Goal: Submit feedback/report problem: Leave review/rating

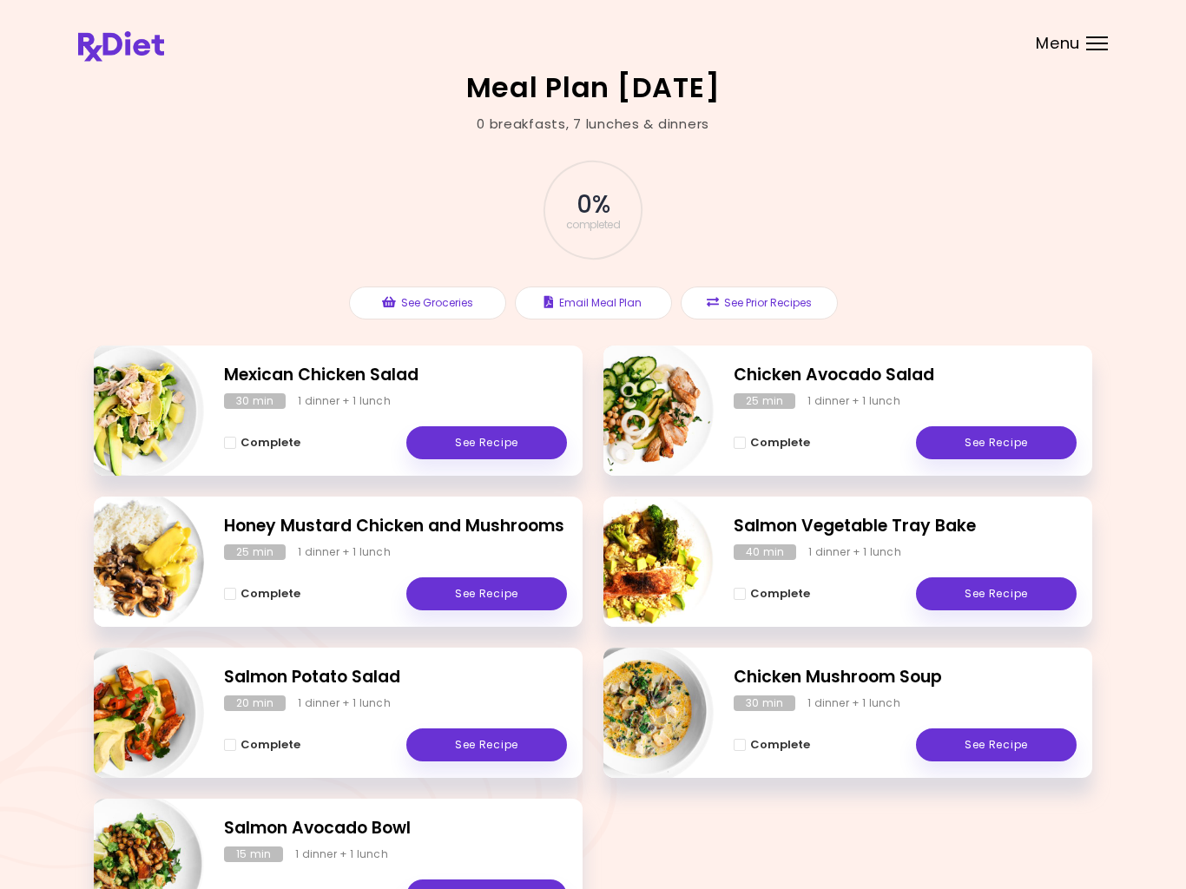
click at [39, 554] on div "Meal Plan [DATE] 0 breakfasts , 7 lunches & dinners 0 % completed In order to p…" at bounding box center [593, 511] width 1186 height 1023
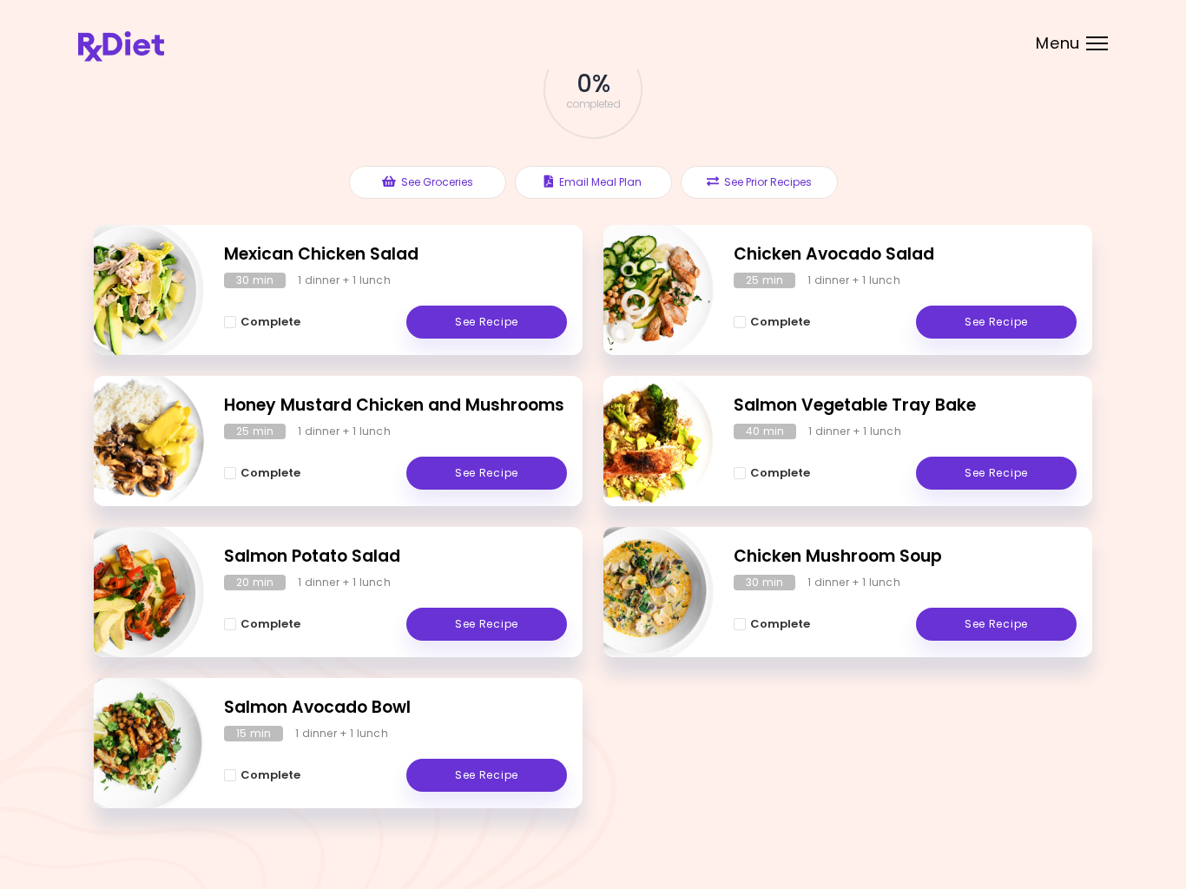
scroll to position [134, 0]
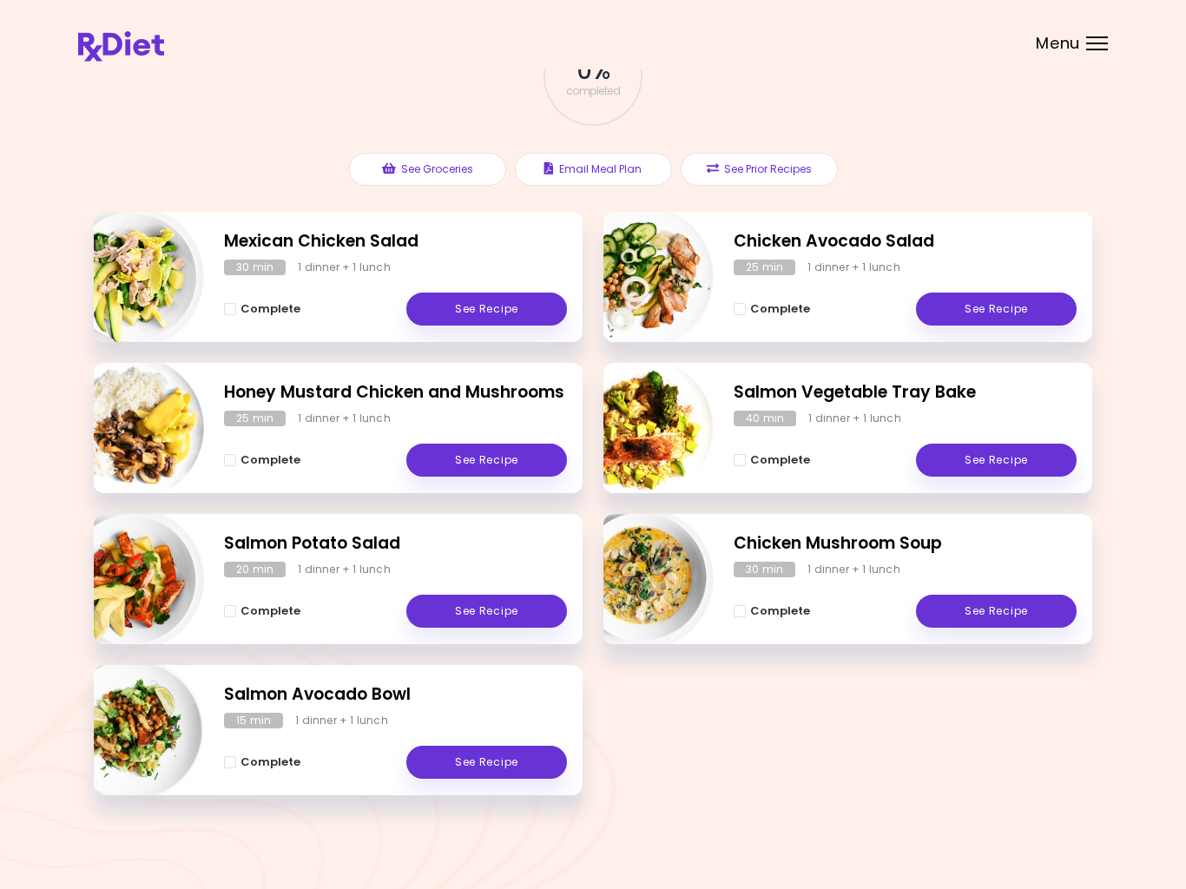
click at [83, 529] on div "Meal Plan [DATE] 0 breakfasts , 7 lunches & dinners 0 % completed In order to p…" at bounding box center [593, 377] width 1186 height 1023
click at [109, 528] on img "Info - Salmon Potato Salad" at bounding box center [132, 579] width 144 height 144
select select "*"
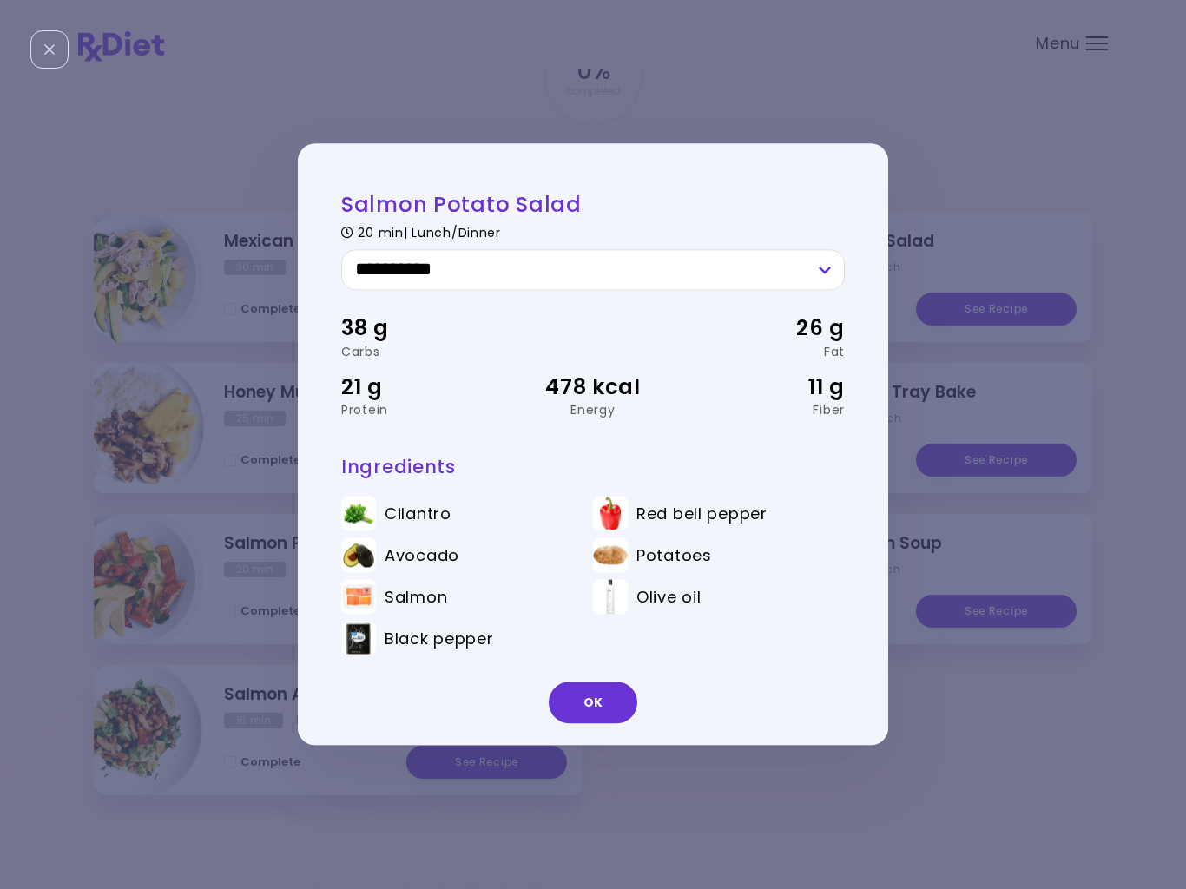
click at [664, 415] on div "Energy" at bounding box center [593, 410] width 168 height 12
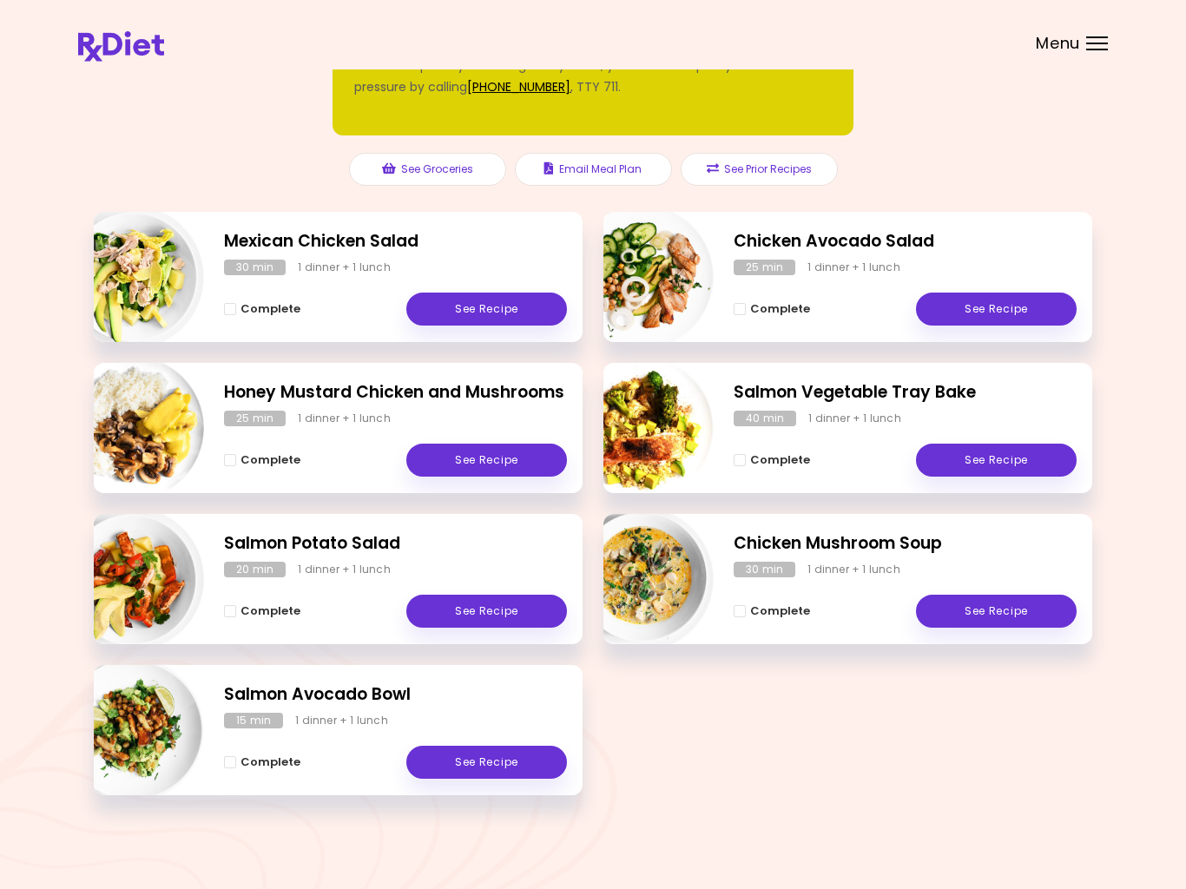
click at [444, 0] on header at bounding box center [593, 34] width 1186 height 69
click at [257, 877] on div "Meal Plan [DATE] 0 breakfasts , 7 lunches & dinners In order to place your next…" at bounding box center [593, 377] width 1186 height 1023
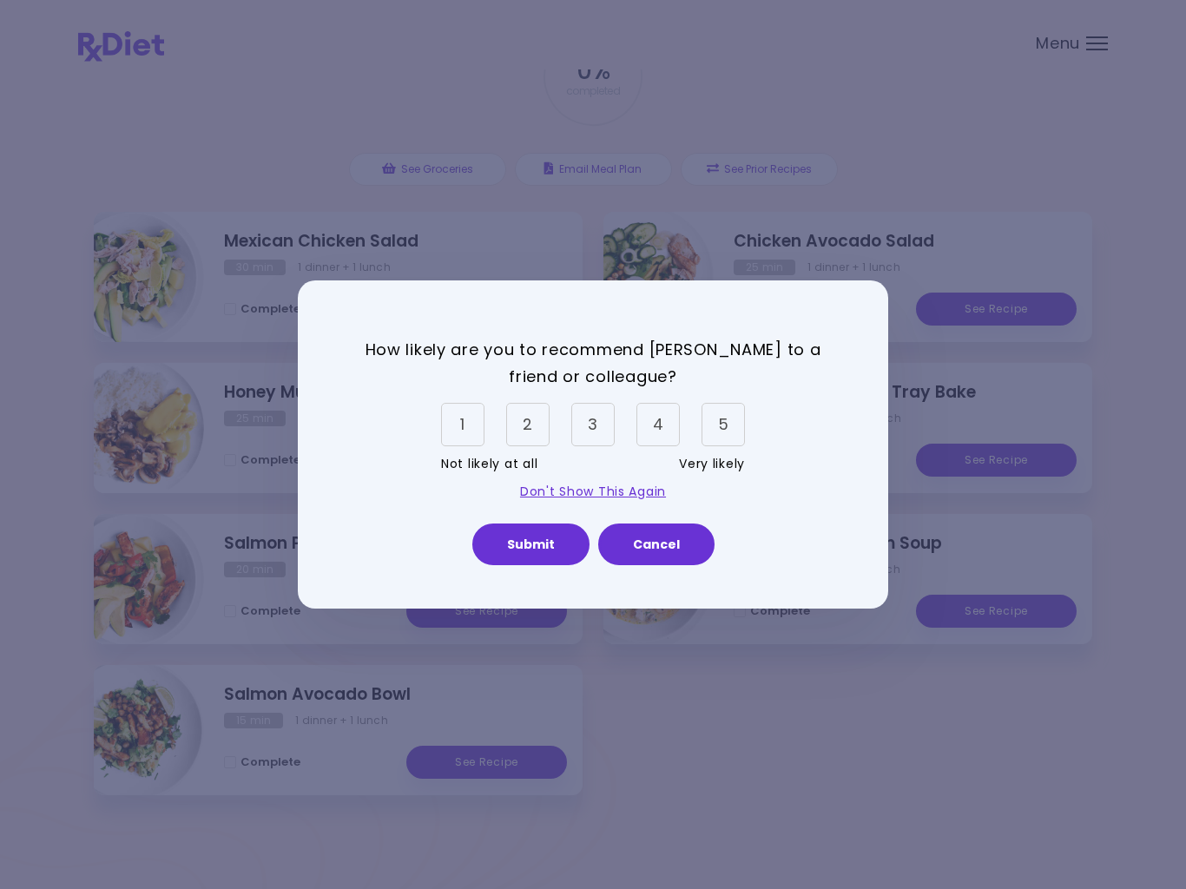
click at [731, 435] on div "5" at bounding box center [722, 424] width 43 height 43
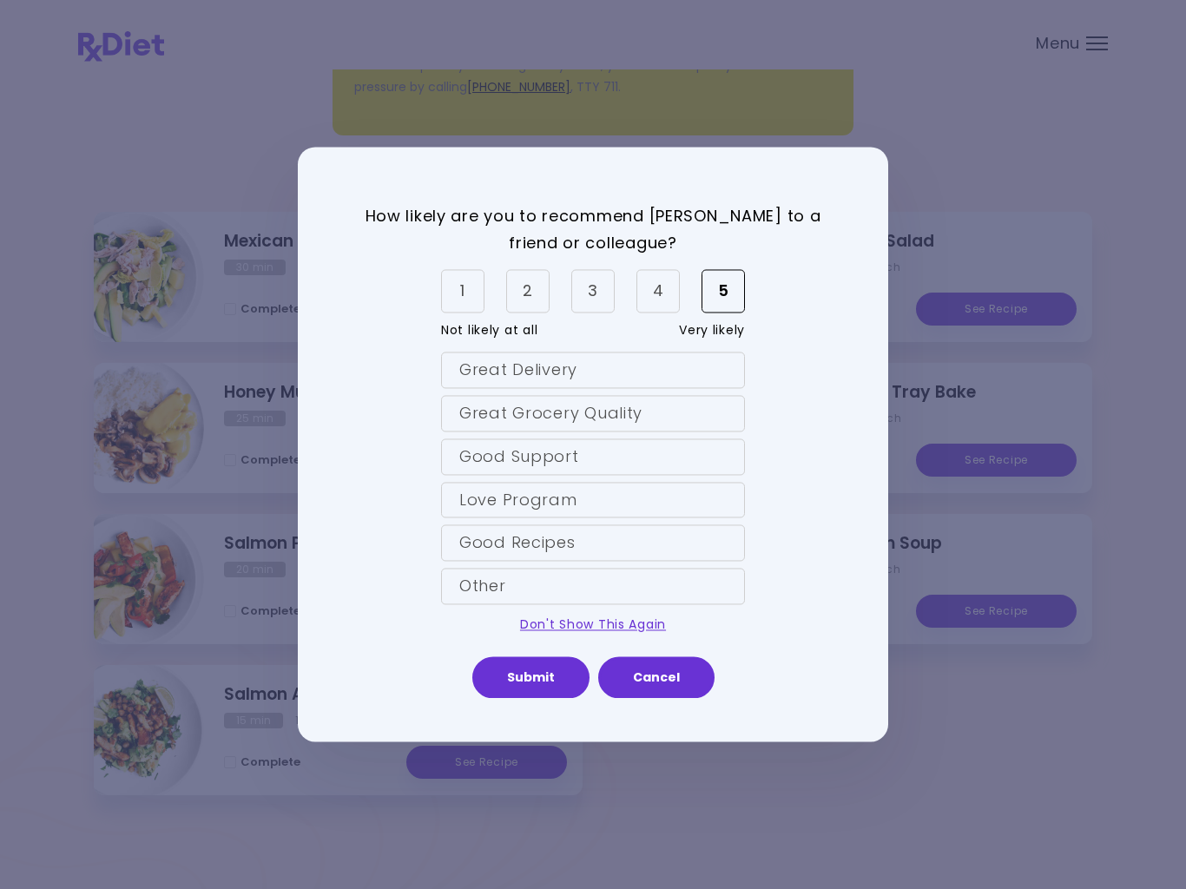
click at [487, 380] on div "Great Delivery" at bounding box center [593, 370] width 304 height 36
click at [483, 427] on div "Great Grocery Quality" at bounding box center [593, 413] width 304 height 36
click at [479, 469] on div "Good Support" at bounding box center [593, 456] width 304 height 36
click at [473, 494] on div "Love Program" at bounding box center [593, 500] width 304 height 36
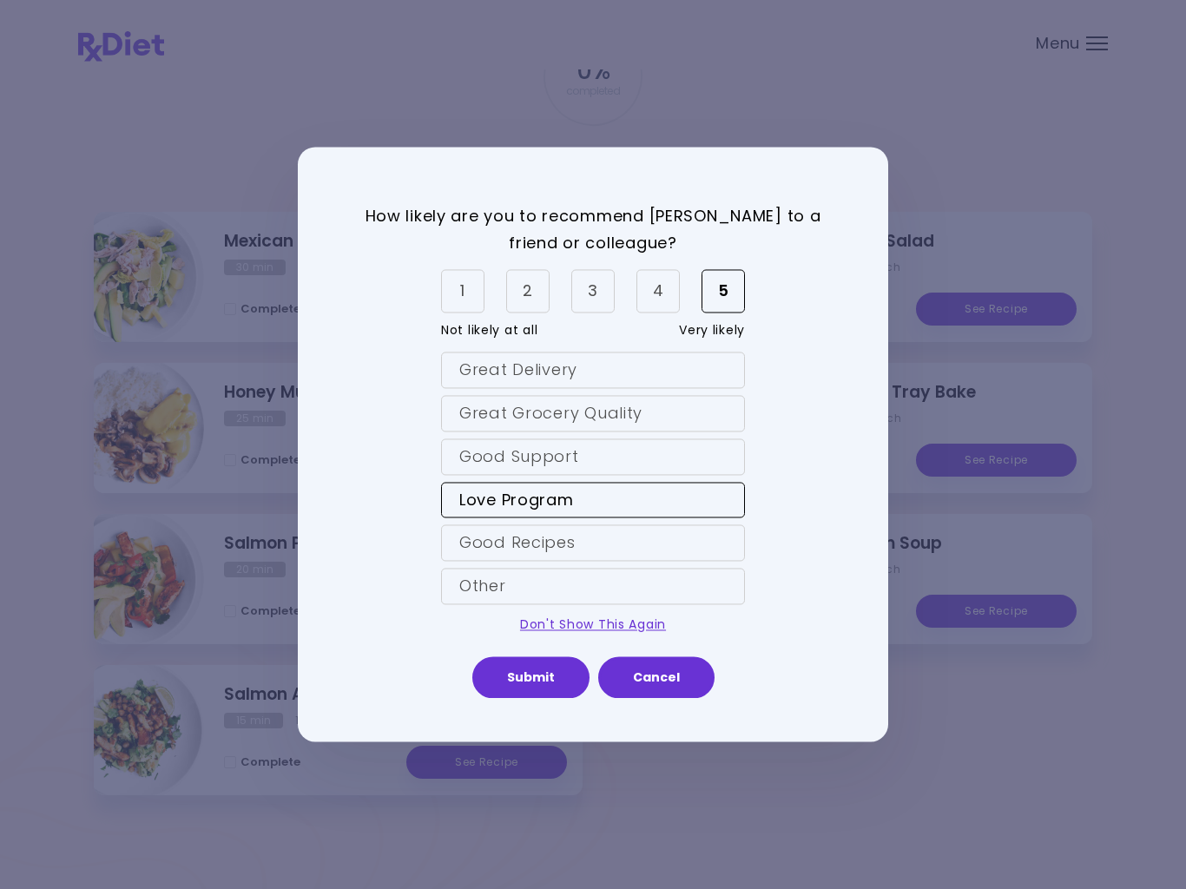
click at [473, 494] on div "Love Program" at bounding box center [593, 500] width 304 height 36
click at [470, 539] on div "Good Recipes" at bounding box center [593, 543] width 304 height 36
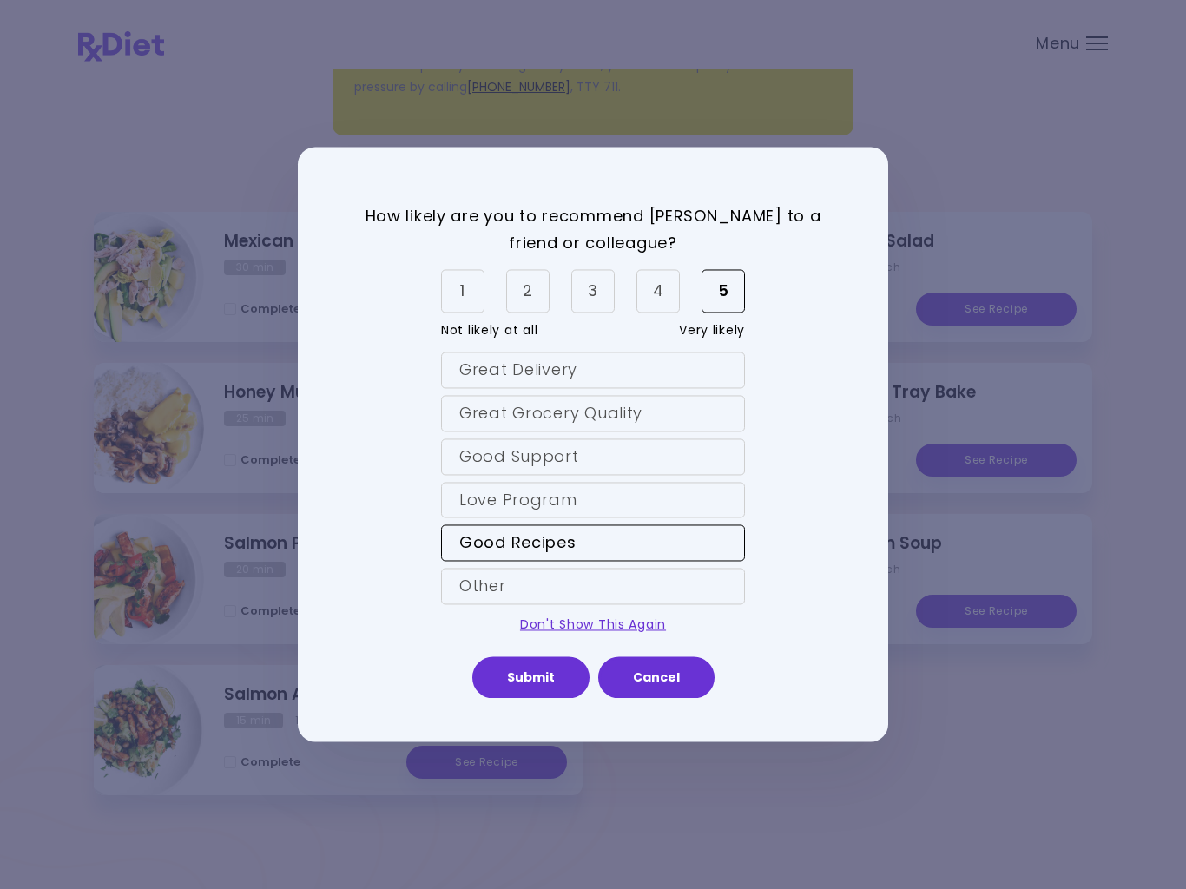
click at [478, 460] on div "Good Support" at bounding box center [593, 456] width 304 height 36
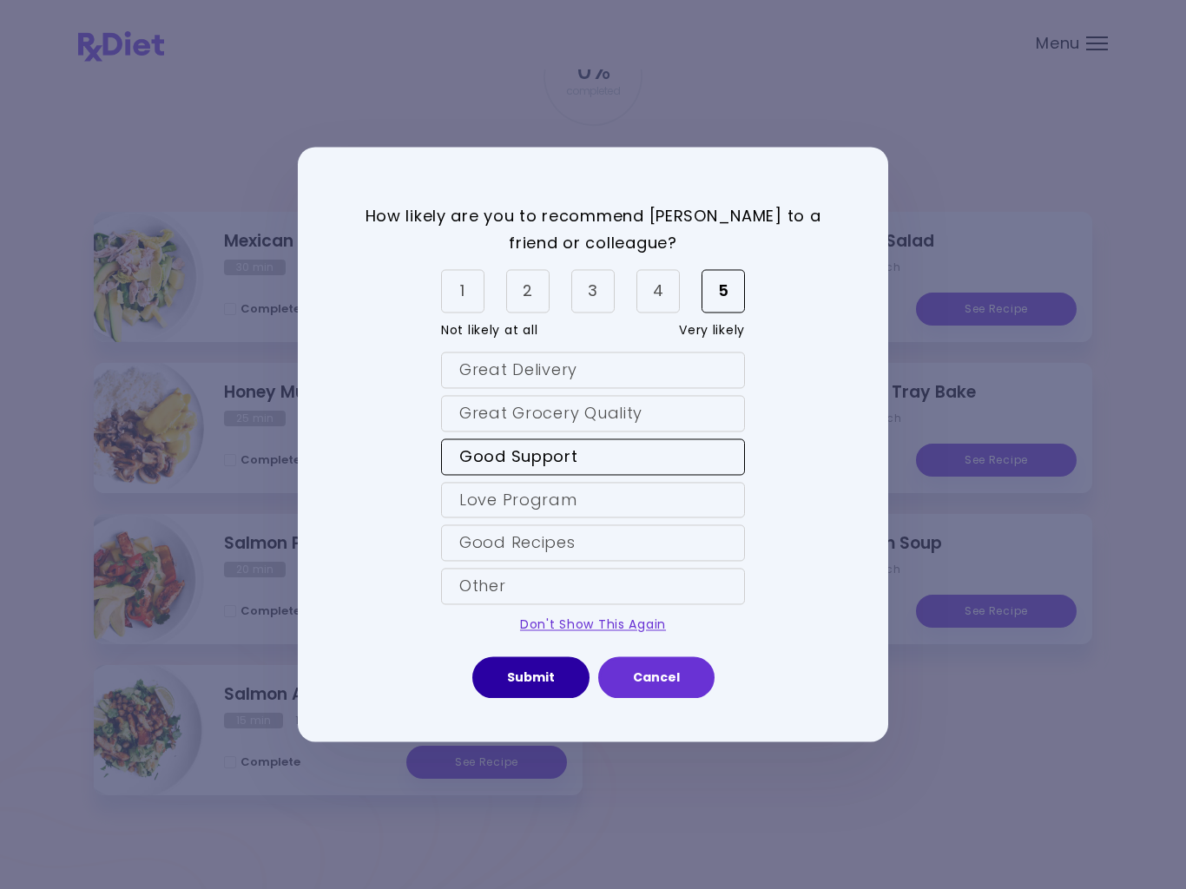
click at [536, 672] on button "Submit" at bounding box center [530, 678] width 117 height 42
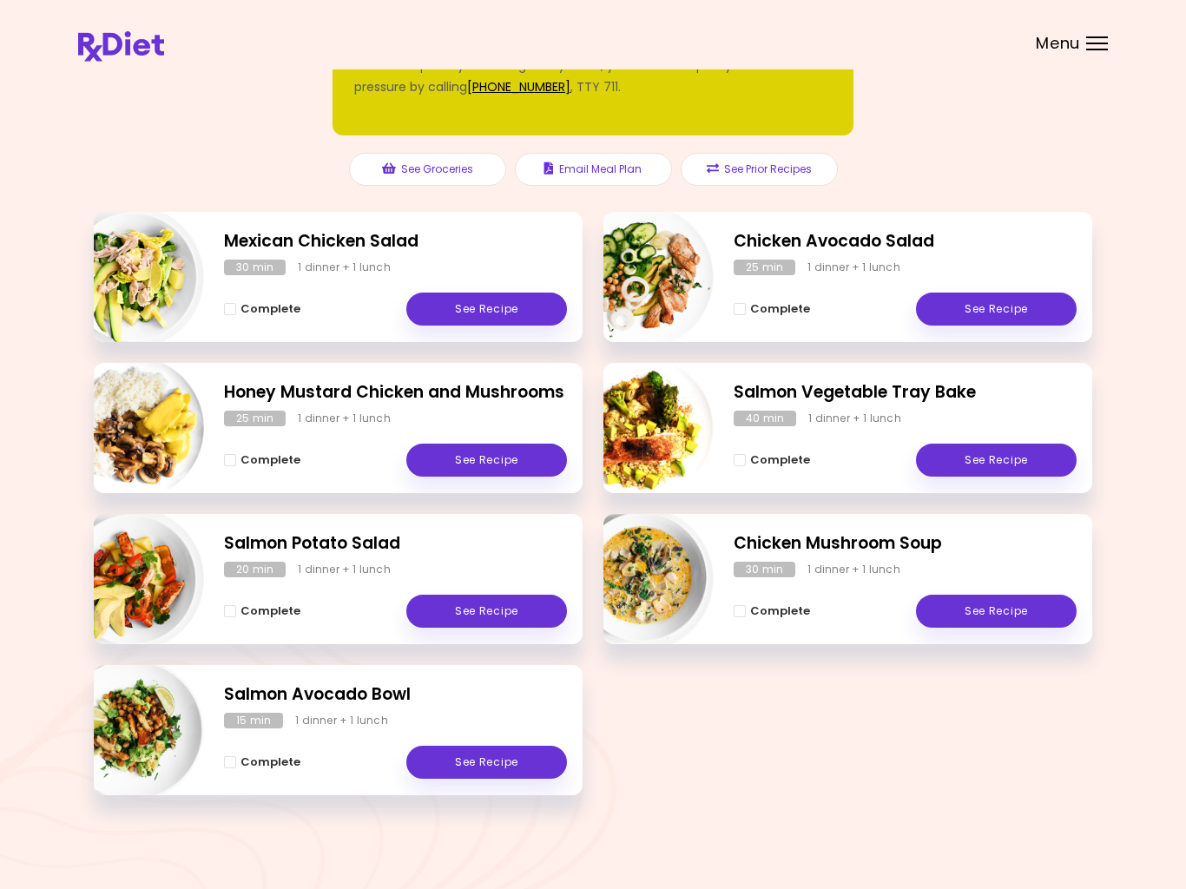
scroll to position [0, 0]
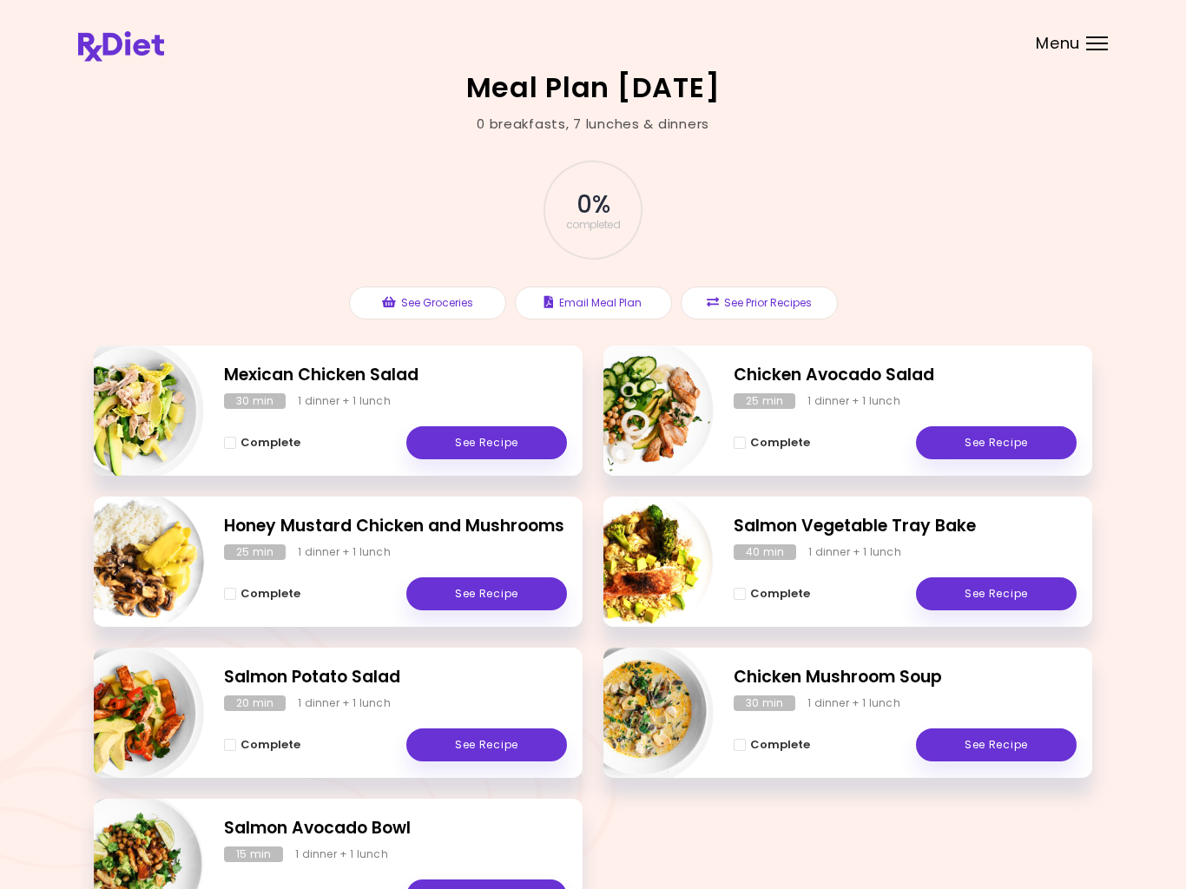
click at [1100, 39] on div "Menu" at bounding box center [1097, 43] width 22 height 14
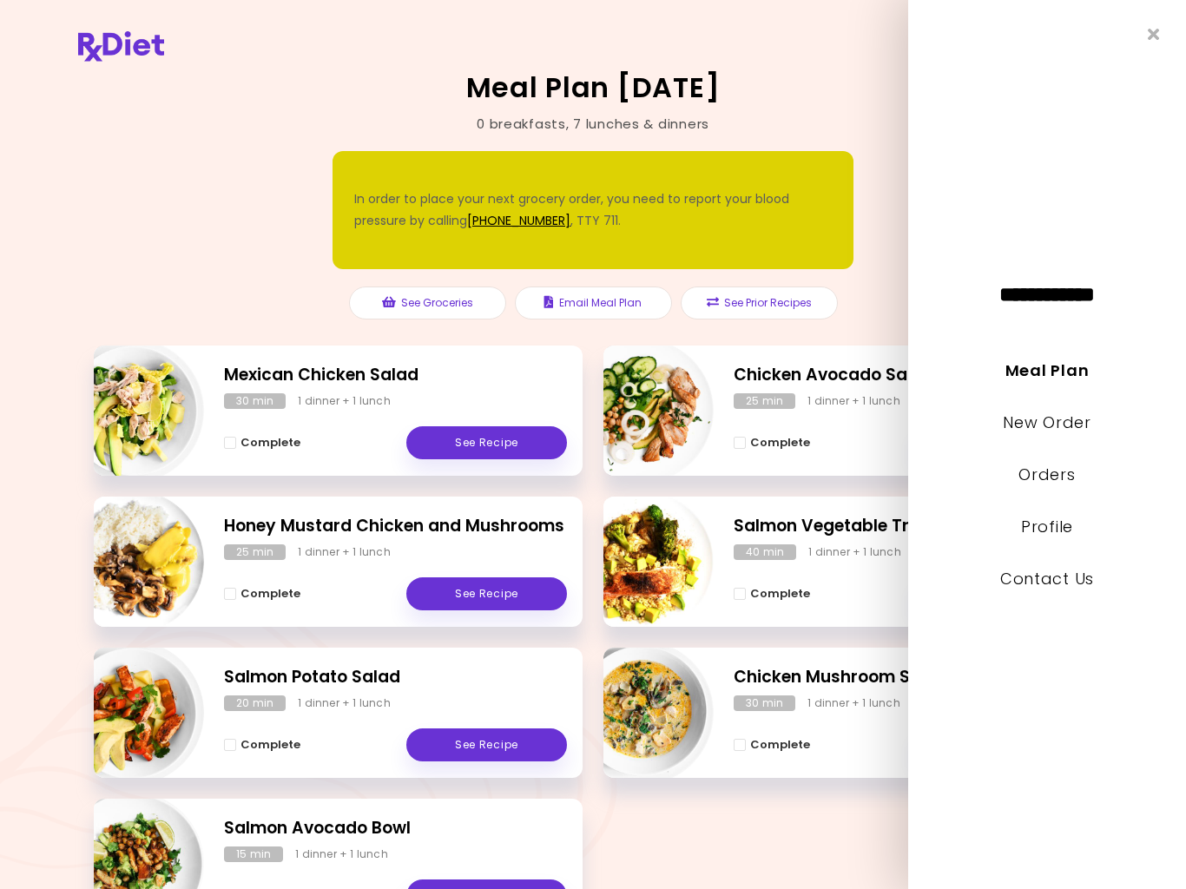
click at [1022, 431] on link "New Order" at bounding box center [1046, 422] width 88 height 22
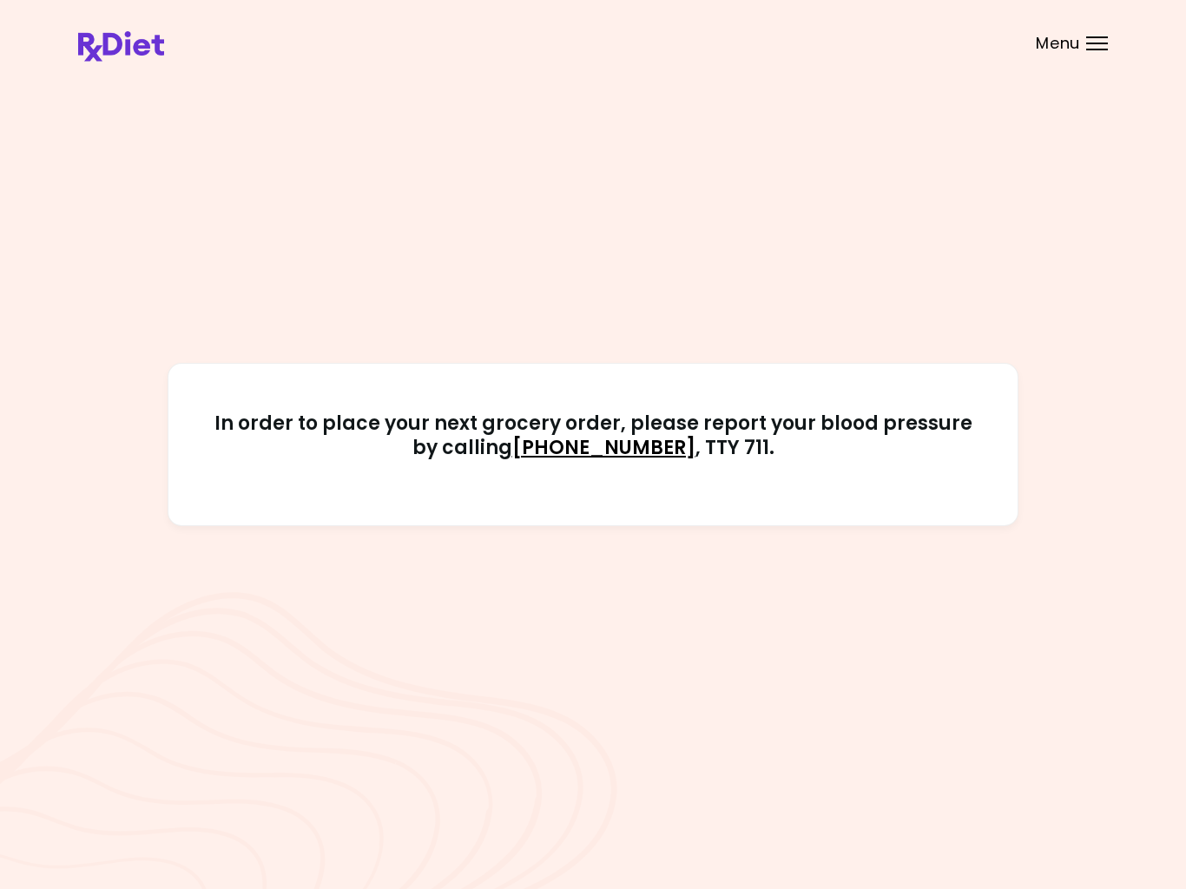
click at [1090, 43] on div at bounding box center [1097, 44] width 22 height 2
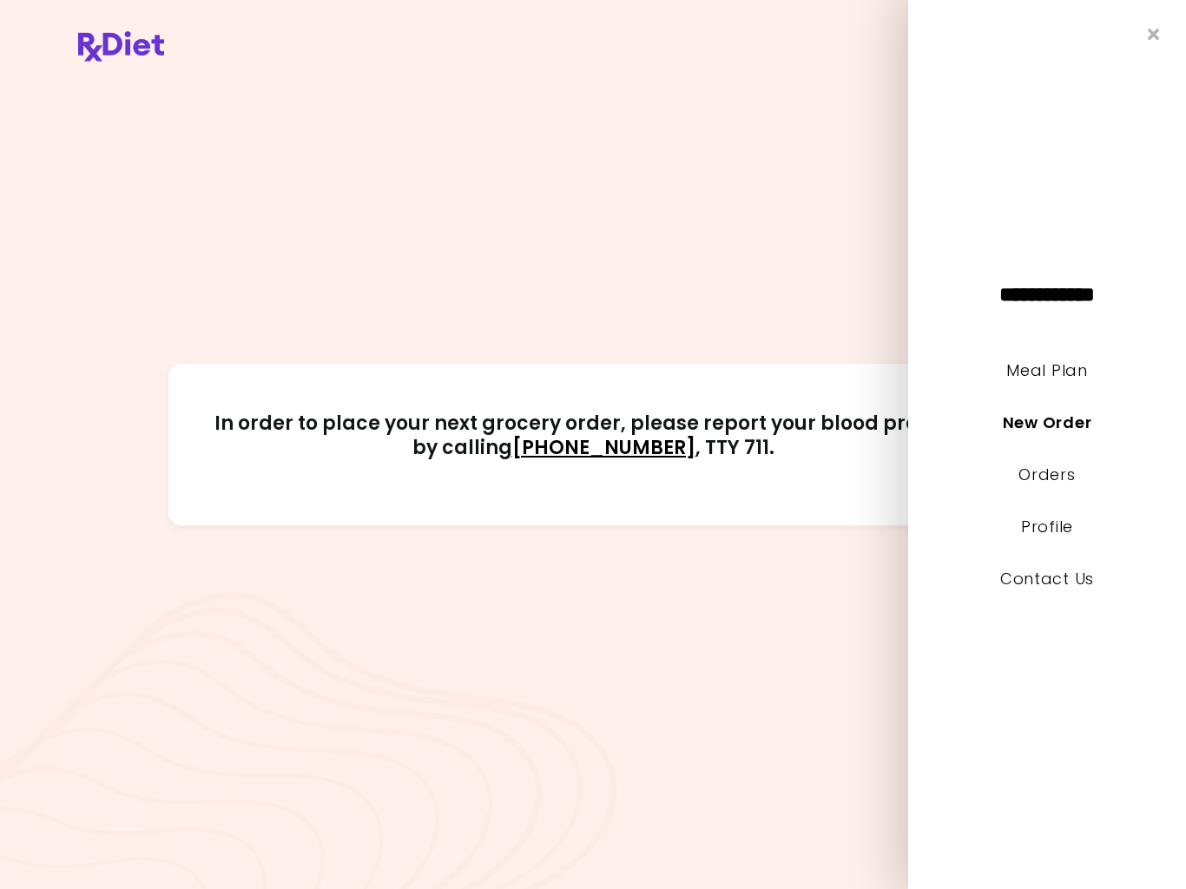
click at [1019, 542] on li "Profile" at bounding box center [1047, 539] width 278 height 52
click at [1041, 536] on link "Profile" at bounding box center [1047, 527] width 52 height 22
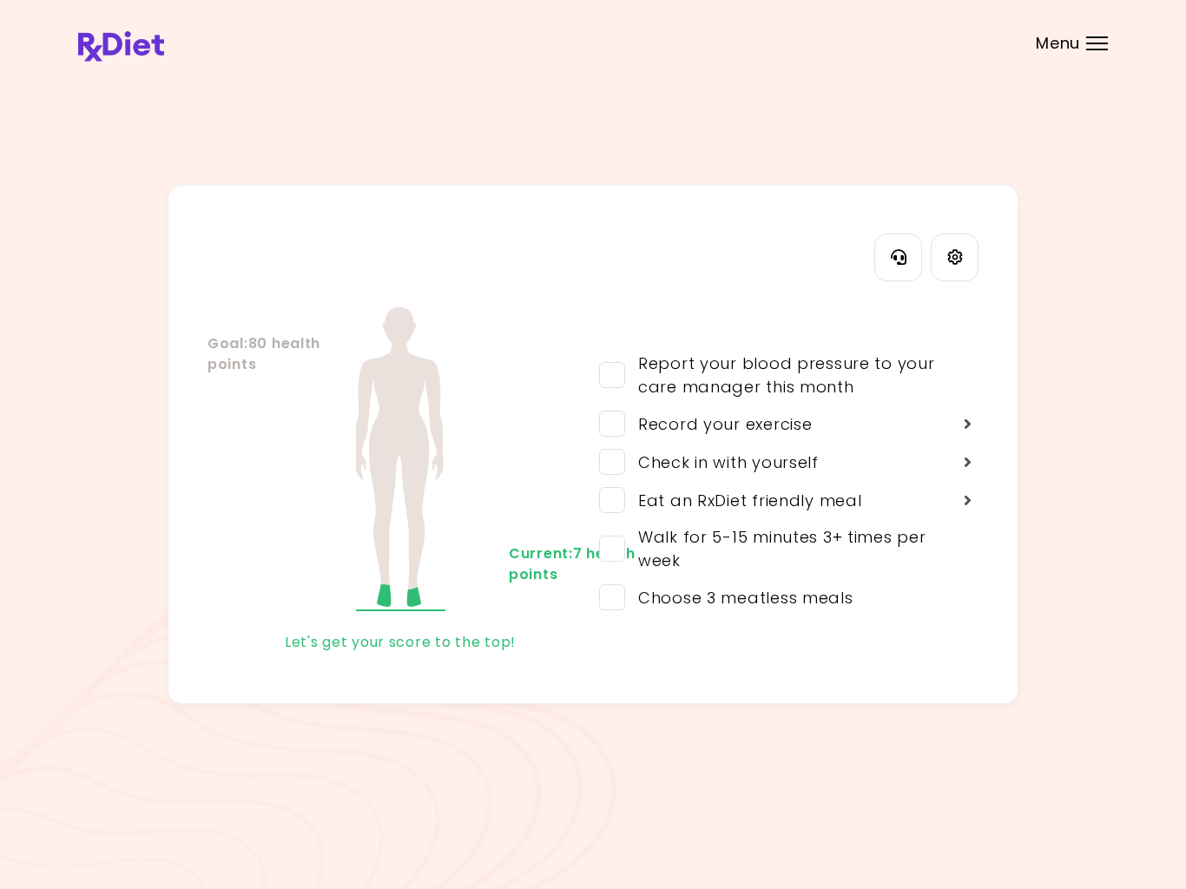
click at [1049, 544] on div "My Health Score Details Goal : 80 health points Current : 7 health points Let's…" at bounding box center [592, 445] width 1029 height 520
click at [1091, 54] on header at bounding box center [593, 34] width 1186 height 69
click at [1077, 49] on span "Menu" at bounding box center [1057, 44] width 44 height 16
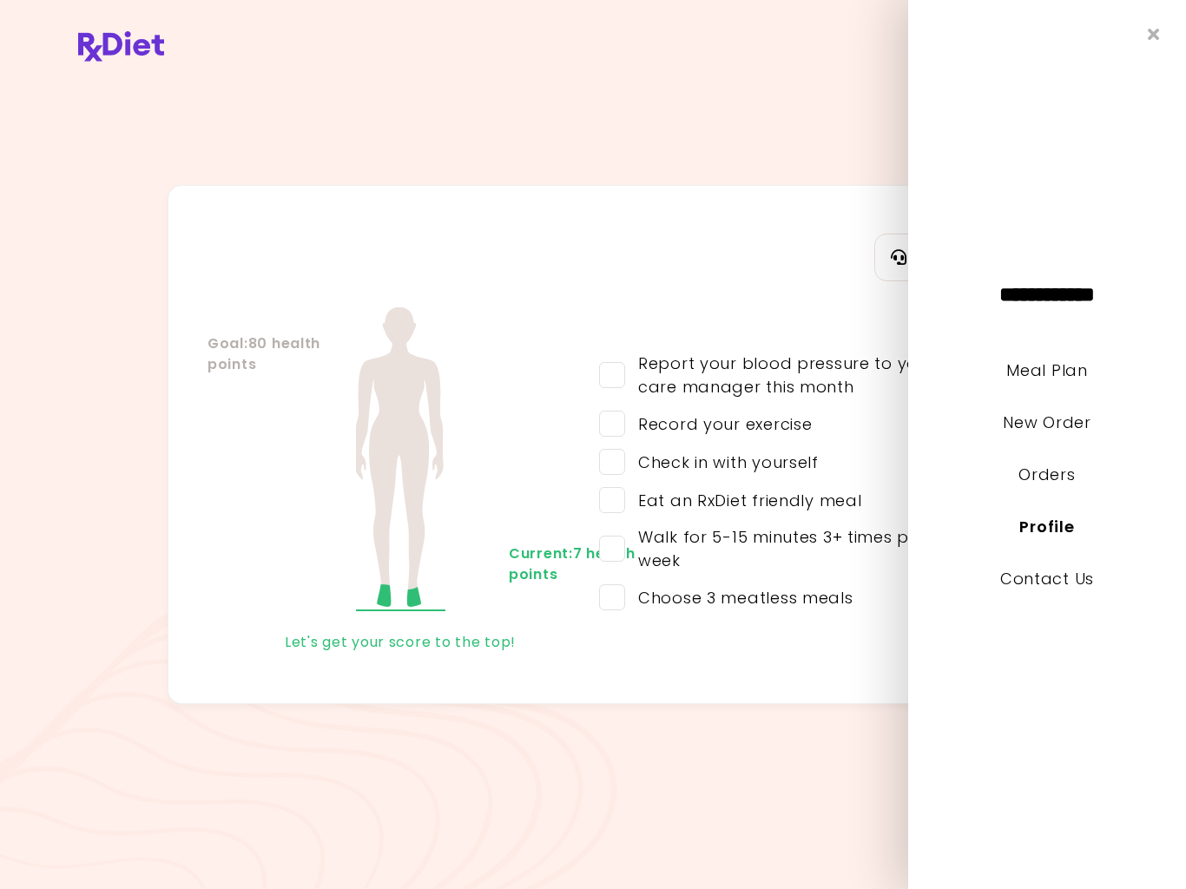
click at [1018, 429] on link "New Order" at bounding box center [1046, 422] width 88 height 22
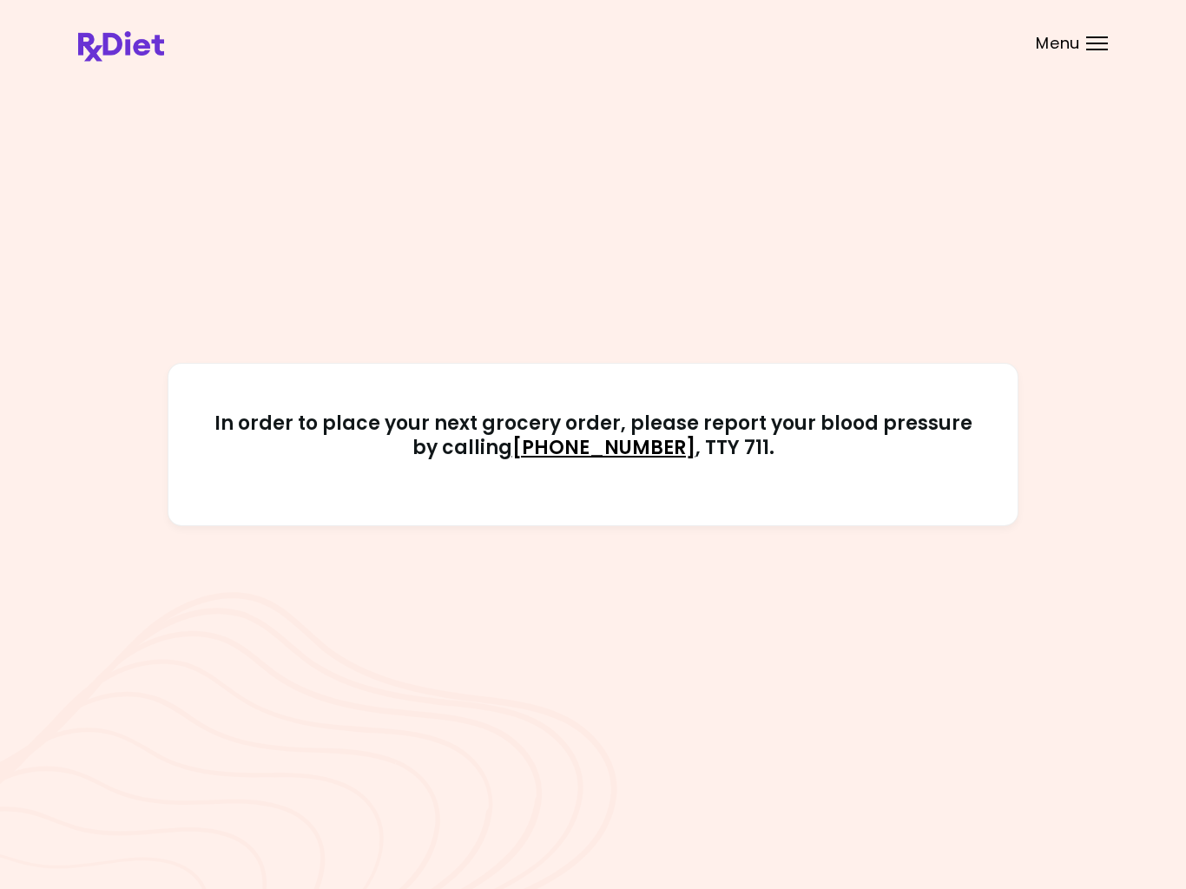
click at [7, 721] on div "In order to place your next grocery order, please report your blood pressure by…" at bounding box center [593, 444] width 1186 height 889
